Goal: Task Accomplishment & Management: Manage account settings

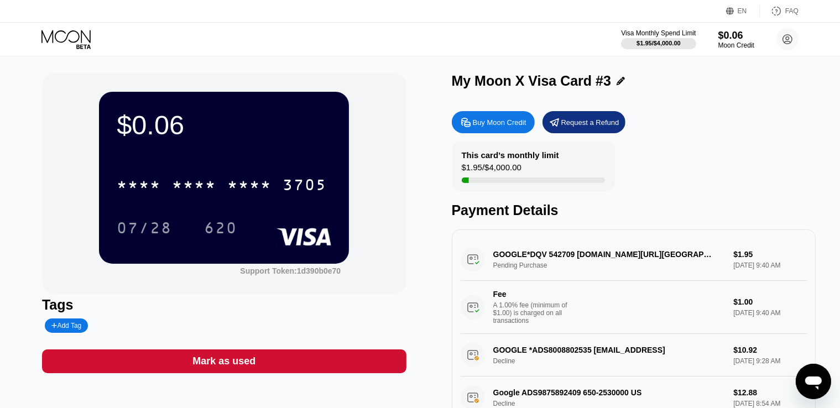
click at [69, 35] on icon at bounding box center [66, 39] width 51 height 19
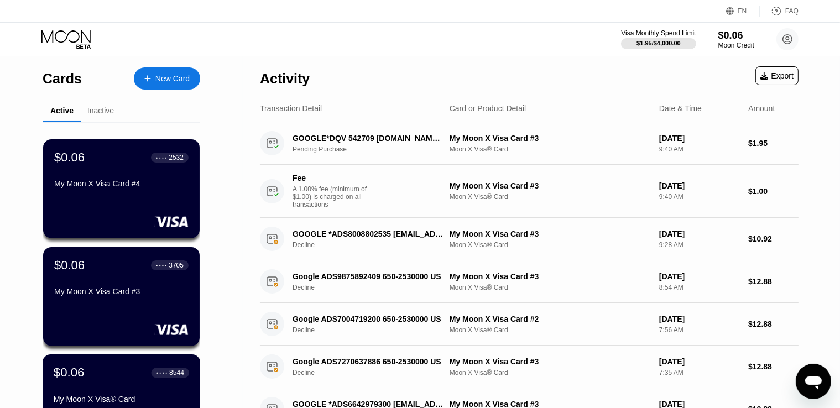
click at [101, 378] on div "$0.06 ● ● ● ● 8544" at bounding box center [121, 372] width 135 height 14
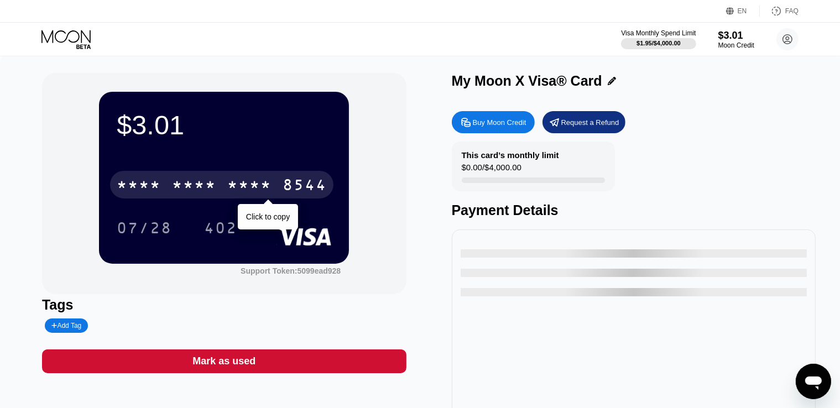
click at [253, 182] on div "* * * *" at bounding box center [249, 186] width 44 height 18
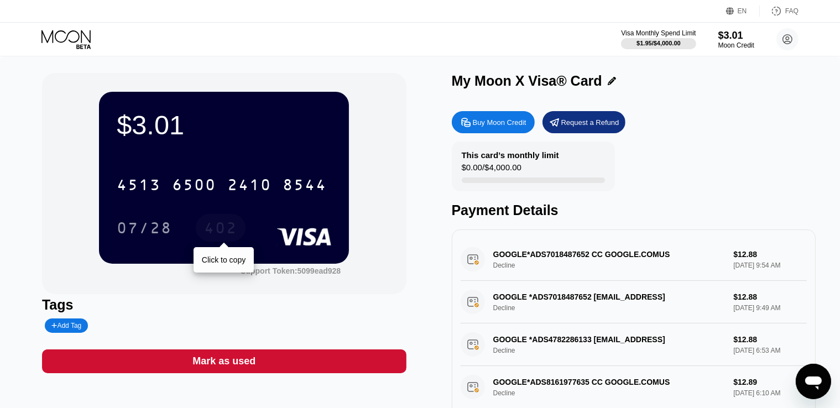
click at [234, 237] on div "402" at bounding box center [220, 230] width 33 height 18
